Goal: Task Accomplishment & Management: Manage account settings

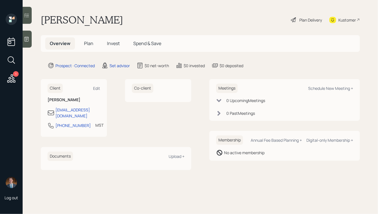
click at [27, 40] on icon at bounding box center [27, 39] width 6 height 6
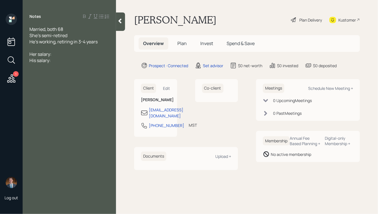
click at [100, 41] on div "He's working, retiring in 3-4 years" at bounding box center [69, 41] width 80 height 6
click at [54, 68] on div "His salary:" at bounding box center [69, 66] width 80 height 6
click at [30, 74] on div at bounding box center [69, 73] width 80 height 6
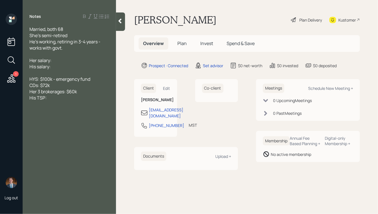
click at [55, 98] on div "His TSP:" at bounding box center [69, 97] width 80 height 6
click at [81, 92] on div "Her 3 brokerages: $60k" at bounding box center [69, 91] width 80 height 6
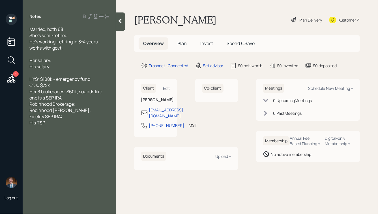
drag, startPoint x: 69, startPoint y: 99, endPoint x: 16, endPoint y: 91, distance: 54.0
click at [16, 91] on div "1 Log out Notes Married, both 68 She's semi-retired He's working, retiring in 3…" at bounding box center [189, 107] width 378 height 214
click at [66, 111] on div "Fidelity SEP IRA:" at bounding box center [69, 110] width 80 height 6
click at [79, 92] on div "Merrill Lynch IRA:" at bounding box center [69, 91] width 80 height 6
click at [102, 113] on div "Fidelity SEP IRA: $12k, contributing" at bounding box center [69, 116] width 80 height 6
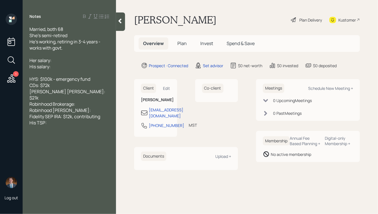
click at [83, 101] on div "Robinhood Brokerage:" at bounding box center [69, 104] width 80 height 6
click at [53, 119] on div "His TSP:" at bounding box center [69, 122] width 80 height 6
click at [53, 67] on div "His salary:" at bounding box center [69, 66] width 80 height 6
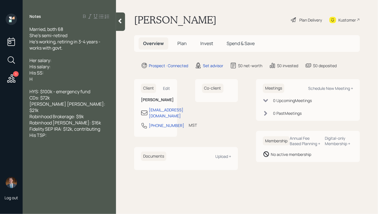
click at [54, 67] on div "His salary:" at bounding box center [69, 66] width 80 height 6
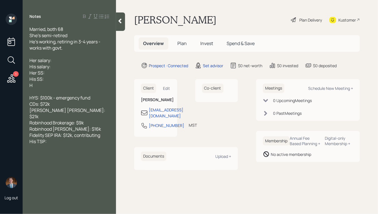
click at [38, 85] on div "H" at bounding box center [69, 85] width 80 height 6
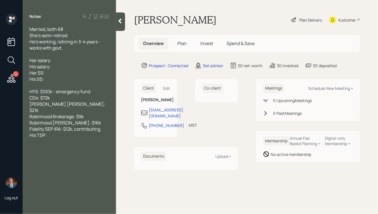
click at [59, 60] on div "Her salary:" at bounding box center [69, 60] width 80 height 6
click at [54, 68] on div "His salary:" at bounding box center [69, 66] width 80 height 6
click at [48, 79] on div "His SS:" at bounding box center [69, 79] width 80 height 6
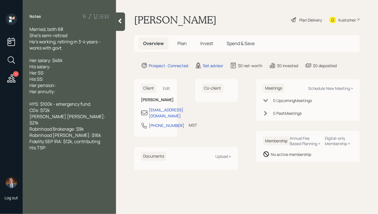
click at [56, 66] on div "His salary:" at bounding box center [69, 66] width 80 height 6
click at [44, 73] on span "Her SS:" at bounding box center [36, 73] width 15 height 6
click at [63, 92] on div "Her annuity:" at bounding box center [69, 91] width 80 height 6
click at [38, 92] on span "Her annuity: $673" at bounding box center [47, 91] width 37 height 6
click at [62, 85] on div "Her pension:" at bounding box center [69, 85] width 80 height 6
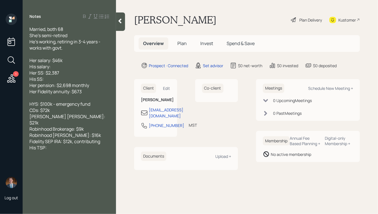
click at [87, 92] on div "Her Fidelity annuity: $673" at bounding box center [69, 91] width 80 height 6
click at [73, 72] on div "Her SS: $2,387" at bounding box center [69, 73] width 80 height 6
click at [102, 92] on div "Her Fidelity annuity: $673 monthly" at bounding box center [69, 91] width 80 height 6
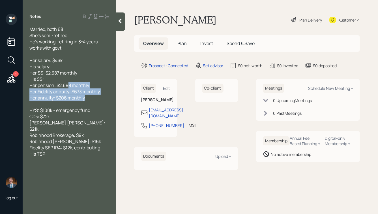
drag, startPoint x: 91, startPoint y: 98, endPoint x: 62, endPoint y: 79, distance: 34.2
click at [63, 80] on div "Married, both 68 She's semi-retired He's working, retiring in 3-4 years - works…" at bounding box center [69, 91] width 80 height 131
click at [62, 79] on div "His SS:" at bounding box center [69, 79] width 80 height 6
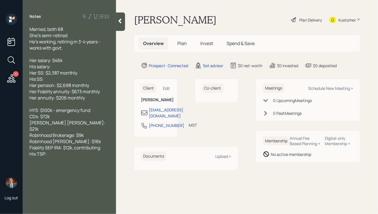
click at [59, 67] on div "His salary:" at bounding box center [69, 66] width 80 height 6
drag, startPoint x: 61, startPoint y: 68, endPoint x: 72, endPoint y: 68, distance: 11.0
click at [72, 68] on div "His salary: $191,500" at bounding box center [69, 66] width 80 height 6
click at [65, 81] on div "His SS:" at bounding box center [69, 79] width 80 height 6
click at [92, 83] on div "Her pension: $2,698 monthly" at bounding box center [69, 85] width 80 height 6
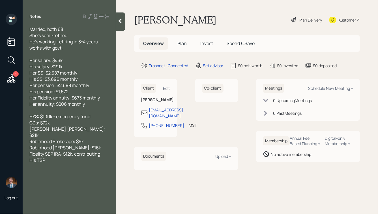
click at [90, 104] on div "Her annuity: $206 monthly" at bounding box center [69, 104] width 80 height 6
click at [103, 150] on div "Fidelity SEP IRA: $12k, contributing" at bounding box center [69, 153] width 80 height 6
click at [87, 106] on div "Her annuity: $206 monthly" at bounding box center [69, 104] width 80 height 6
click at [69, 47] on div "He's working, retiring in 3-4 years - works with govt." at bounding box center [69, 44] width 80 height 12
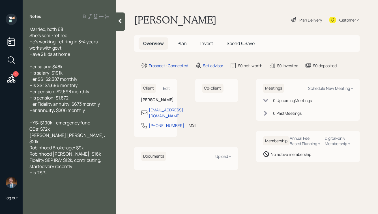
click at [52, 170] on div "His TSP:" at bounding box center [69, 172] width 80 height 6
click at [42, 175] on div at bounding box center [69, 178] width 80 height 6
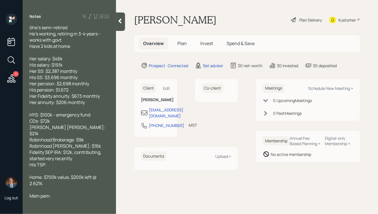
click at [58, 192] on div "Main pain:" at bounding box center [69, 195] width 80 height 6
click at [52, 161] on div "His TSP:" at bounding box center [69, 164] width 80 height 6
click at [119, 22] on icon at bounding box center [120, 21] width 6 height 6
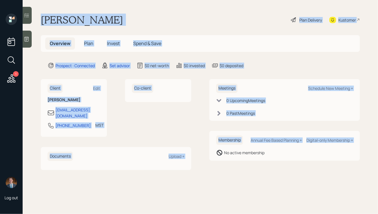
drag, startPoint x: 41, startPoint y: 16, endPoint x: 228, endPoint y: 188, distance: 254.5
click at [228, 189] on main "Claudia Plan Delivery Kustomer Overview Plan Invest Spend & Save Prospect · Con…" at bounding box center [200, 107] width 355 height 214
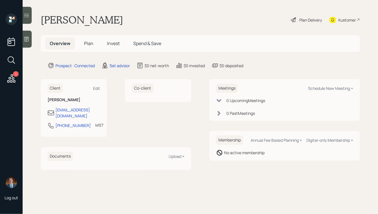
click at [275, 172] on main "Claudia Plan Delivery Kustomer Overview Plan Invest Spend & Save Prospect · Con…" at bounding box center [200, 107] width 355 height 214
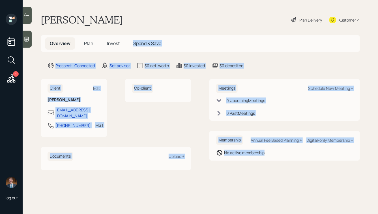
drag, startPoint x: 293, startPoint y: 170, endPoint x: 155, endPoint y: -1, distance: 219.7
click at [155, 0] on html "1 Log out Claudia Plan Delivery Kustomer Overview Plan Invest Spend & Save Pros…" at bounding box center [189, 107] width 378 height 214
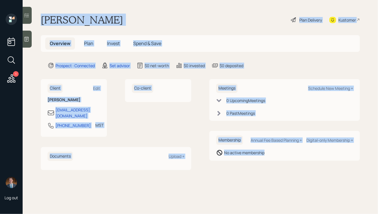
click at [152, 16] on div "Claudia Plan Delivery Kustomer" at bounding box center [200, 20] width 319 height 12
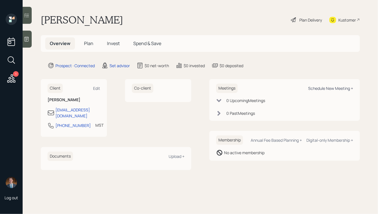
click at [326, 88] on div "Schedule New Meeting +" at bounding box center [330, 87] width 45 height 5
select select "round-robin"
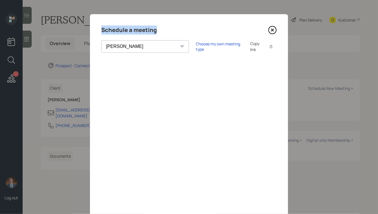
drag, startPoint x: 157, startPoint y: 29, endPoint x: 110, endPoint y: 24, distance: 46.9
click at [111, 25] on div "Schedule a meeting Theresa Spinello Matthew Burke Xavier Ross Eitan Bar-David I…" at bounding box center [189, 127] width 198 height 226
click at [129, 27] on h4 "Schedule a meeting" at bounding box center [128, 29] width 55 height 9
click at [196, 46] on div "Choose my own meeting type" at bounding box center [220, 46] width 48 height 11
drag, startPoint x: 158, startPoint y: 31, endPoint x: 114, endPoint y: 23, distance: 44.2
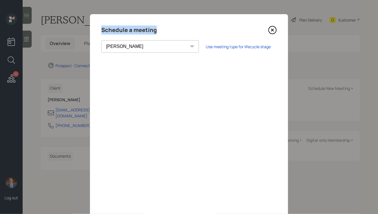
click at [114, 24] on div "Schedule a meeting Theresa Spinello Matthew Burke Xavier Ross Eitan Bar-David I…" at bounding box center [189, 127] width 198 height 226
click at [139, 28] on h4 "Schedule a meeting" at bounding box center [128, 29] width 55 height 9
click at [271, 33] on icon at bounding box center [272, 30] width 8 height 8
